Goal: Transaction & Acquisition: Purchase product/service

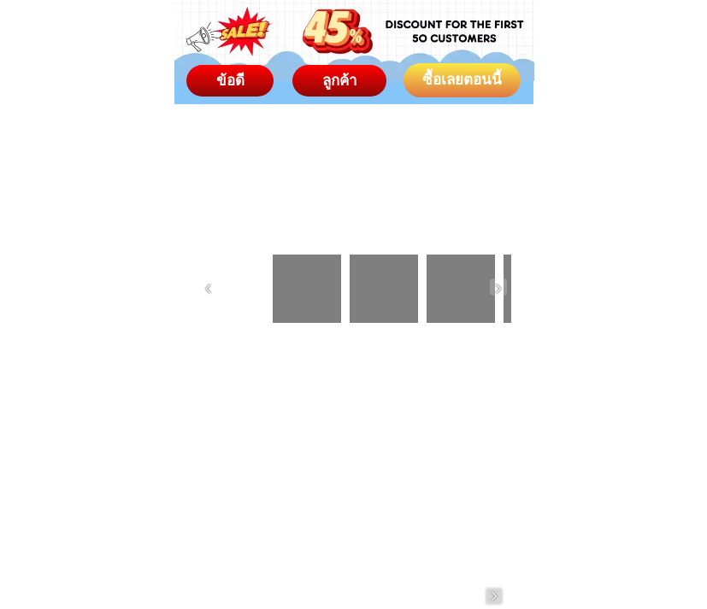
scroll to position [3932, 0]
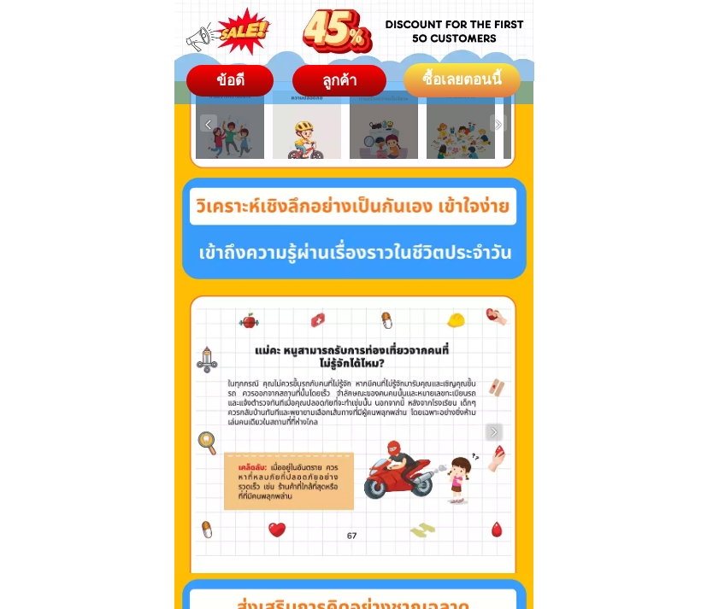
click at [463, 70] on div "ซื้อเลยตอนนี้" at bounding box center [462, 80] width 118 height 22
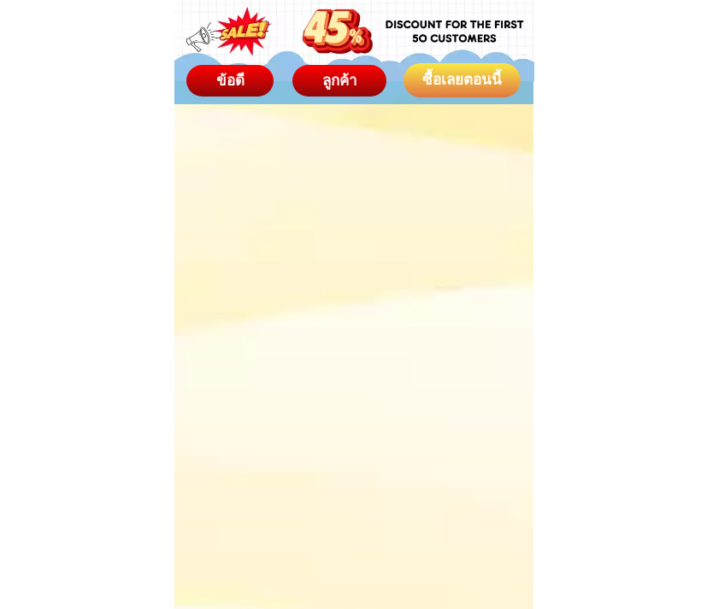
scroll to position [8210, 0]
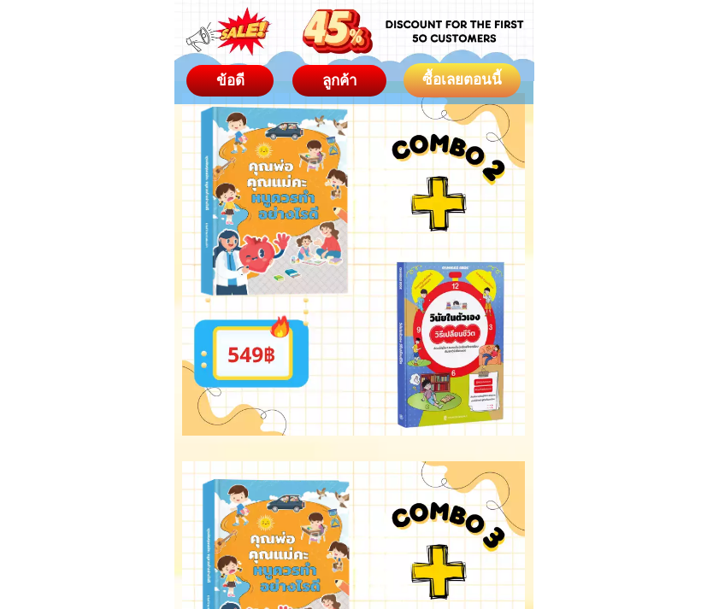
click at [463, 306] on div at bounding box center [353, 264] width 343 height 343
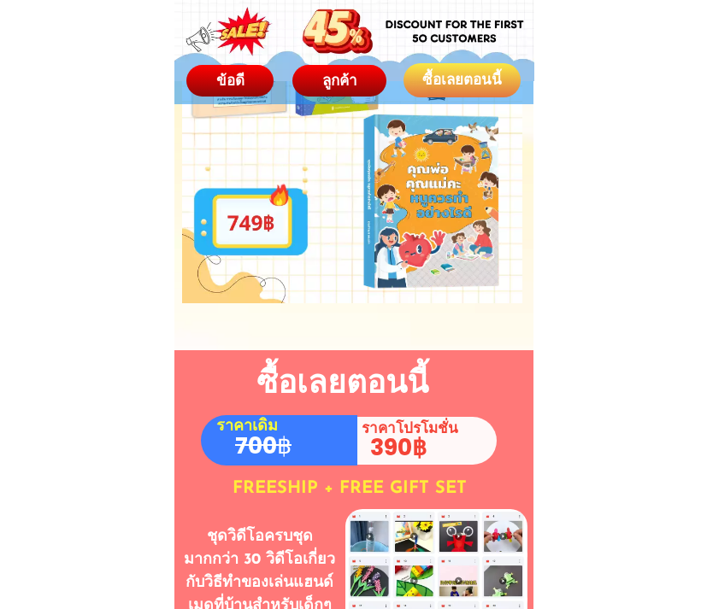
scroll to position [9065, 0]
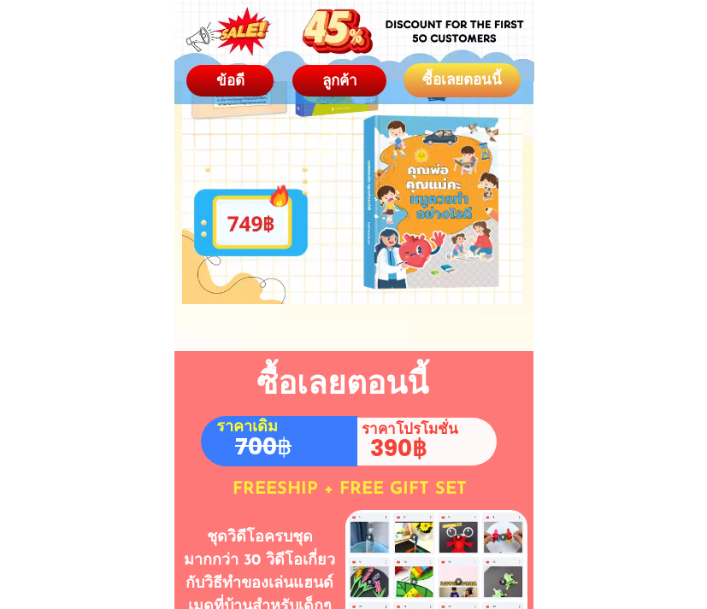
drag, startPoint x: 326, startPoint y: 423, endPoint x: 370, endPoint y: 415, distance: 44.3
click at [381, 432] on h1 "390฿" at bounding box center [408, 449] width 76 height 35
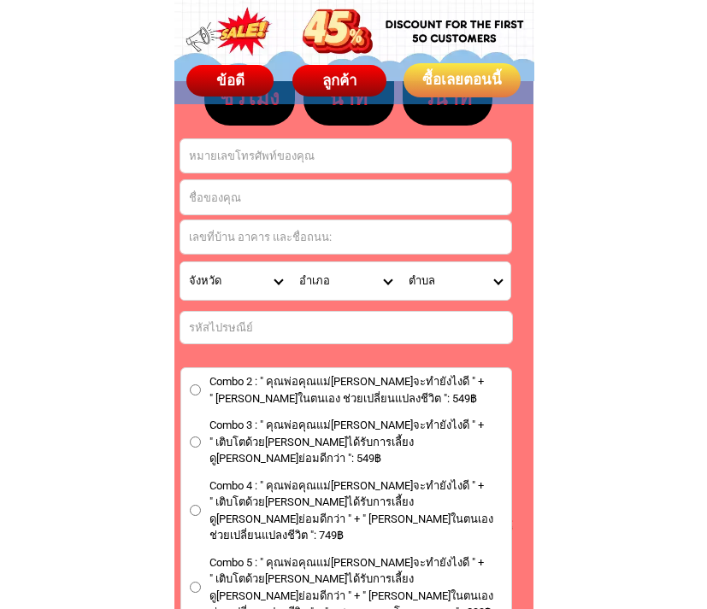
scroll to position [9663, 0]
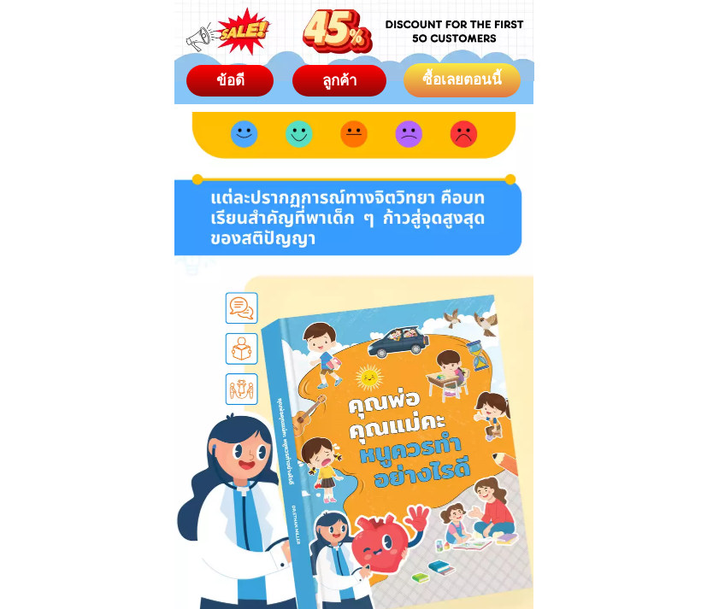
scroll to position [427, 0]
